Goal: Information Seeking & Learning: Find specific fact

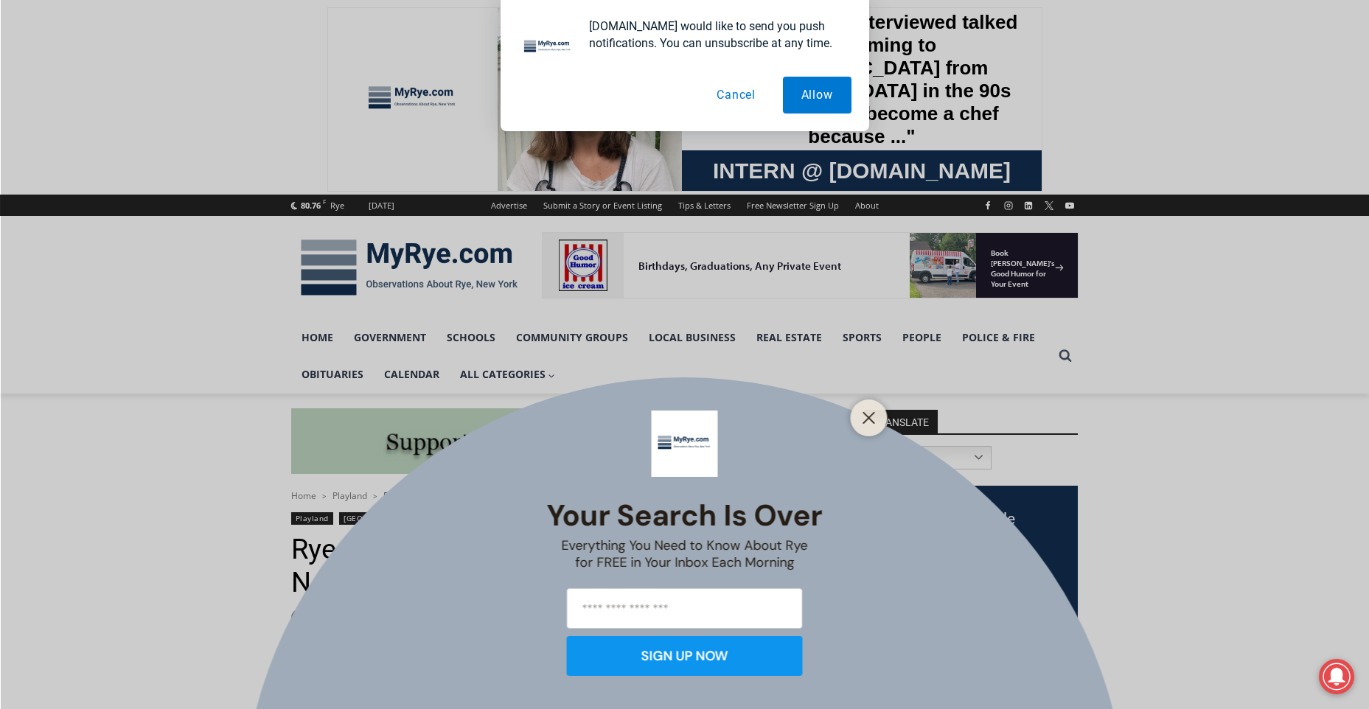
click at [746, 95] on button "Cancel" at bounding box center [736, 95] width 76 height 37
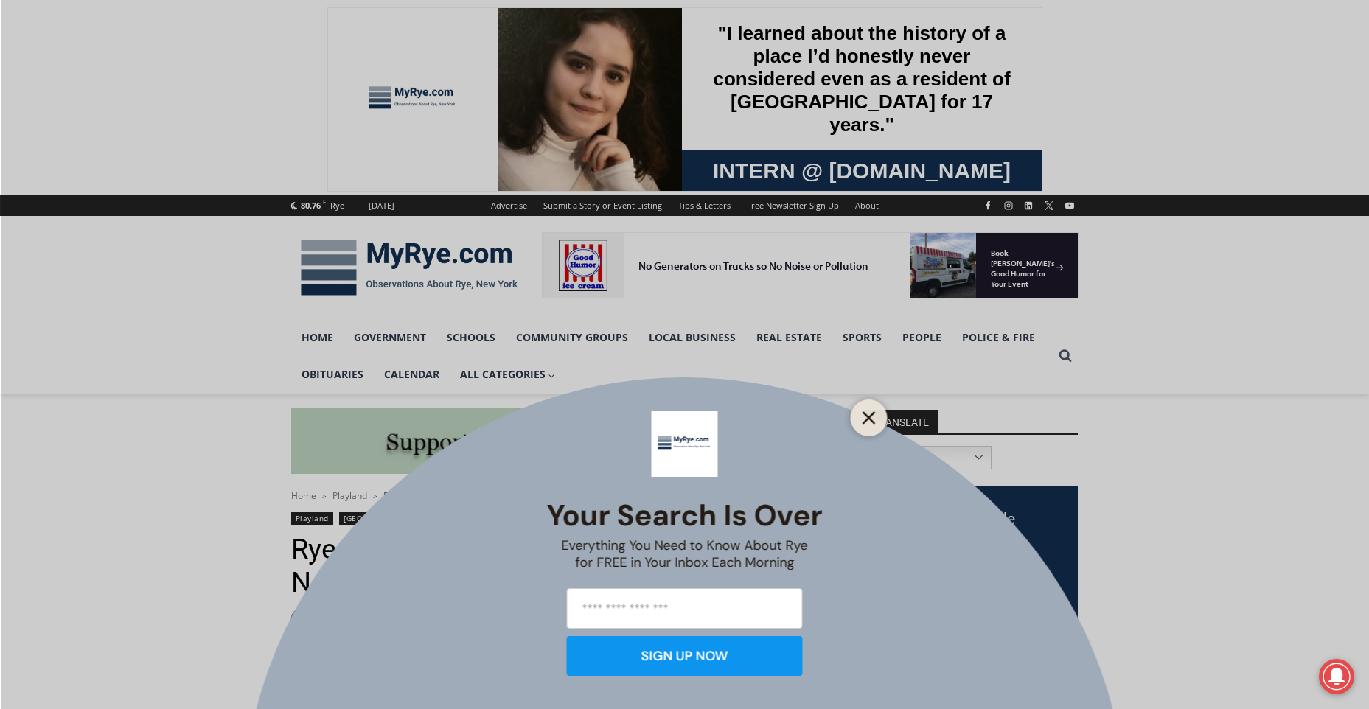
click at [872, 424] on icon "Close" at bounding box center [869, 417] width 13 height 13
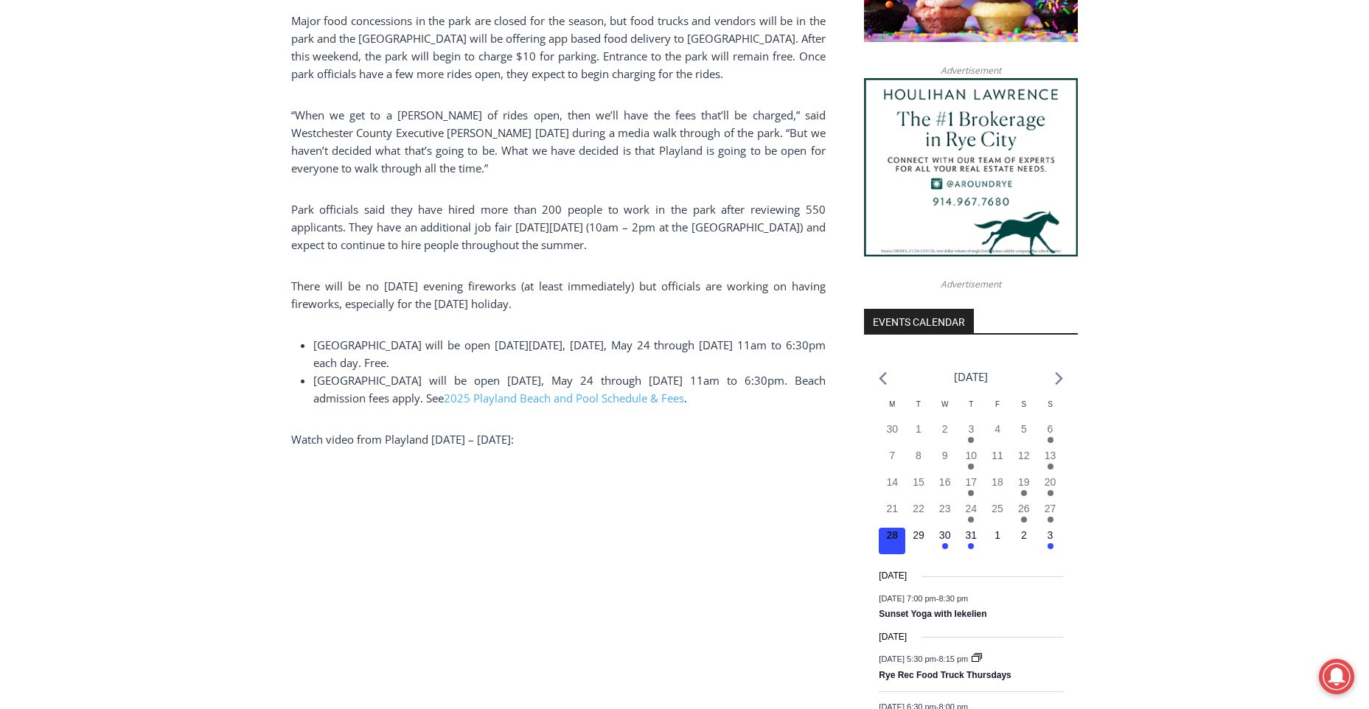
scroll to position [1246, 0]
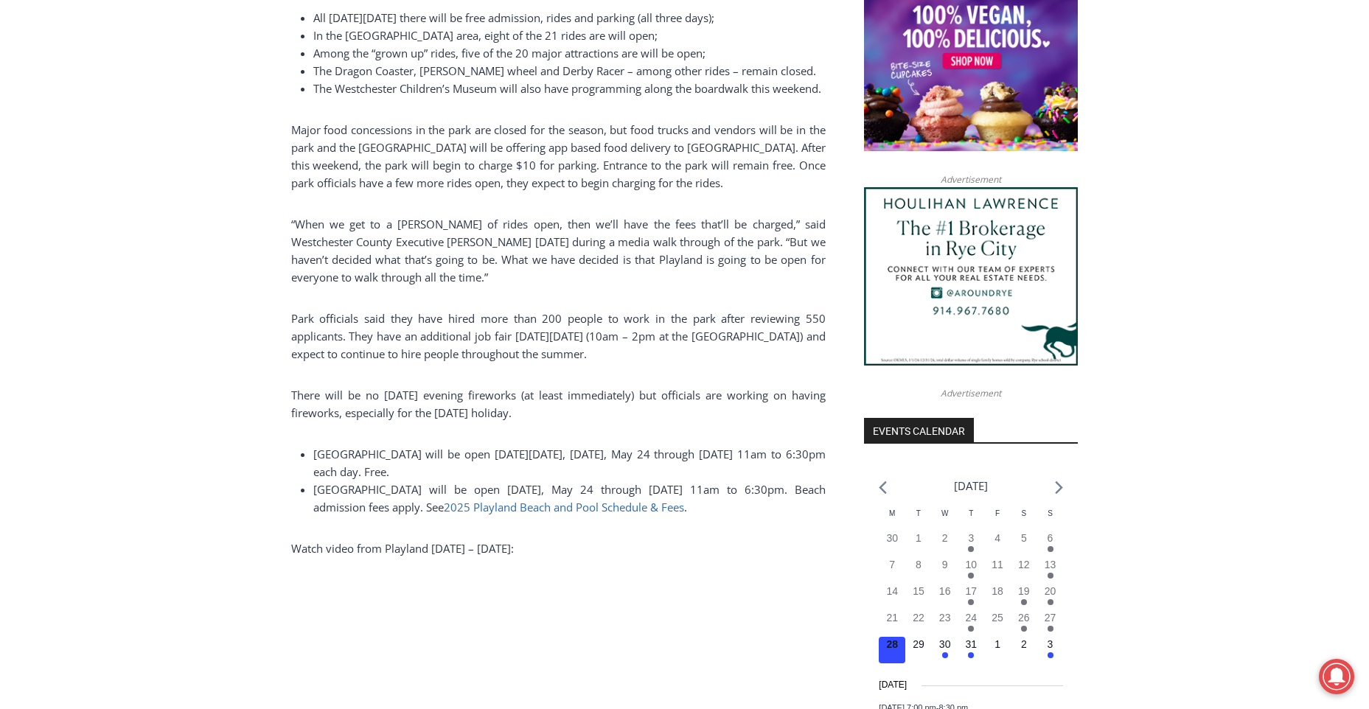
click at [558, 515] on span "2025 Playland Beach and Pool Schedule & Fees" at bounding box center [564, 507] width 240 height 15
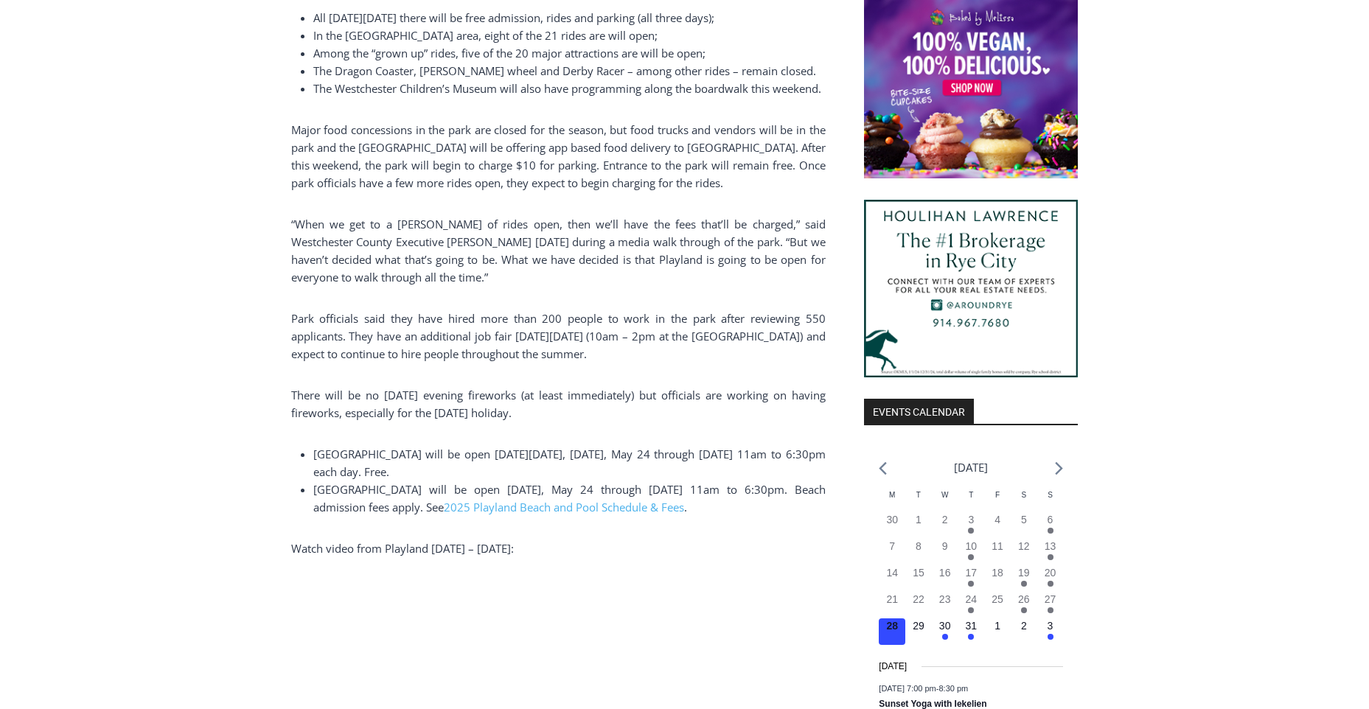
scroll to position [1246, 0]
